Goal: Navigation & Orientation: Go to known website

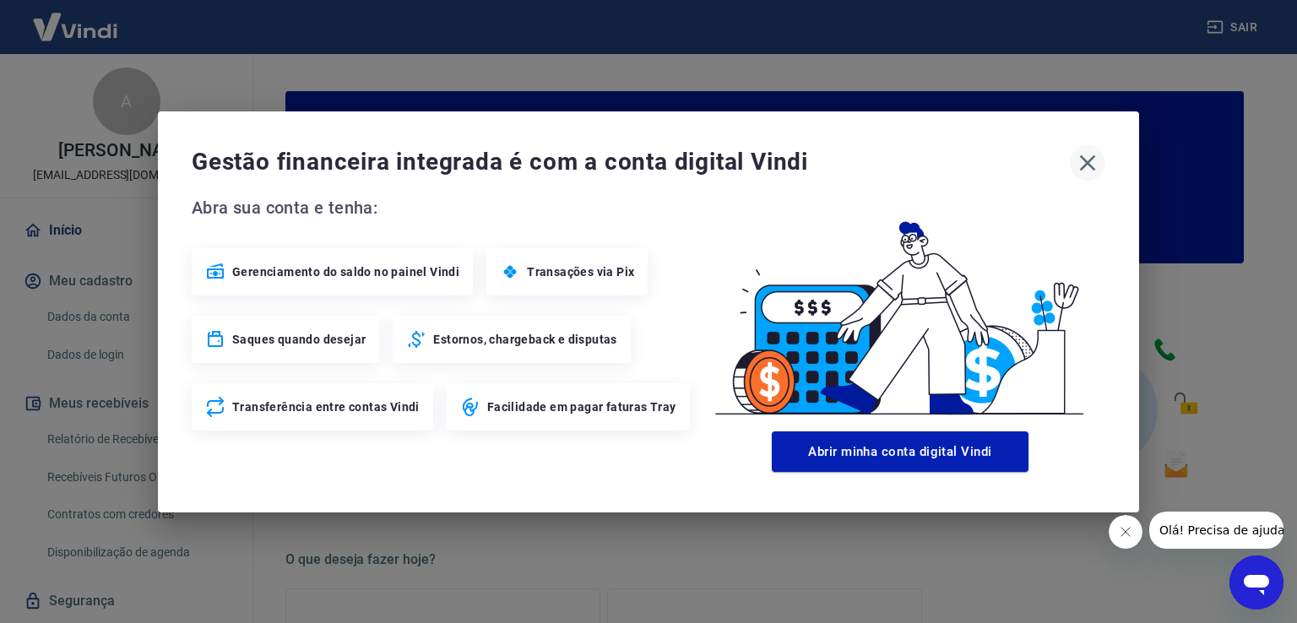
click at [1095, 158] on icon "button" at bounding box center [1087, 163] width 27 height 27
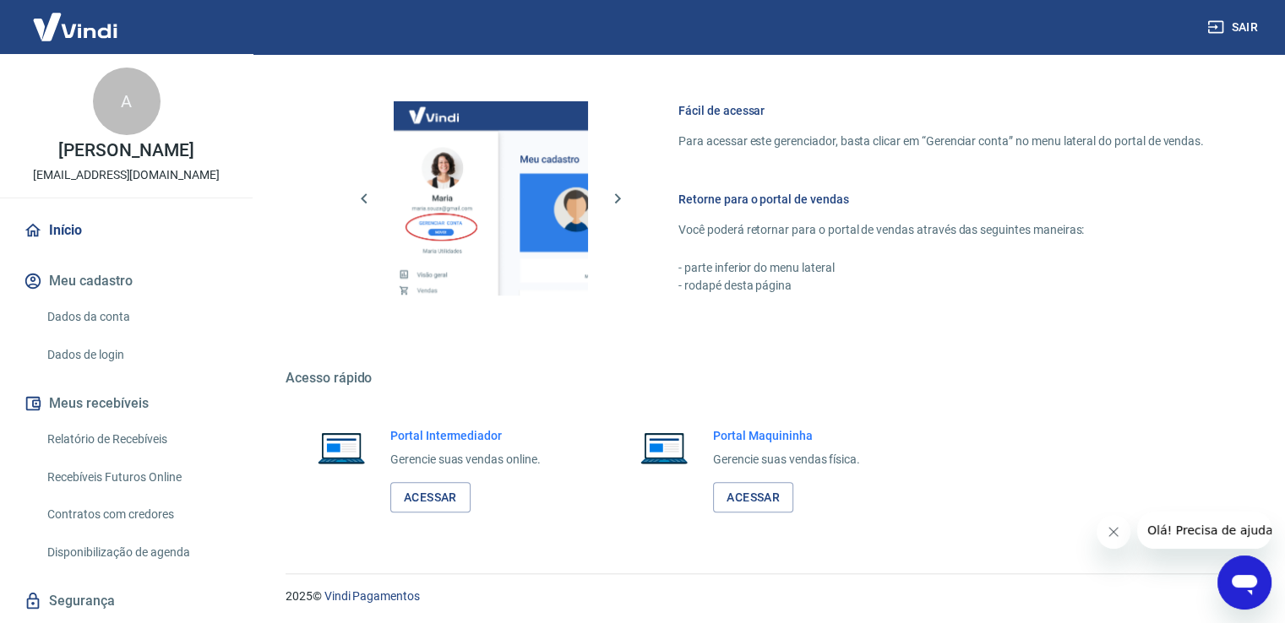
scroll to position [885, 0]
click at [416, 494] on link "Acessar" at bounding box center [430, 496] width 80 height 31
